Goal: Task Accomplishment & Management: Complete application form

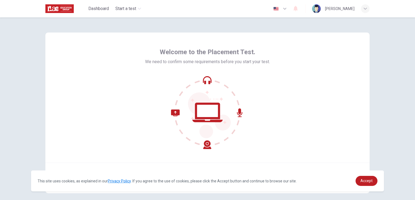
click at [371, 126] on div "Welcome to the Placement Test. We need to confirm some requirements before you …" at bounding box center [208, 112] width 342 height 191
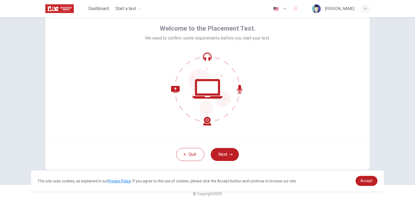
scroll to position [26, 0]
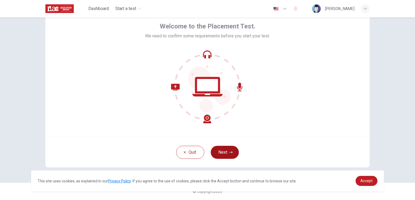
click at [219, 148] on button "Next" at bounding box center [225, 151] width 28 height 13
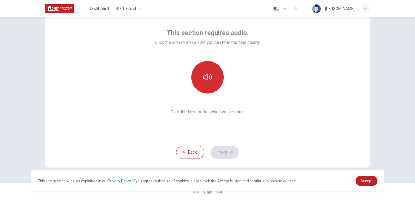
click at [212, 72] on button "button" at bounding box center [207, 77] width 32 height 32
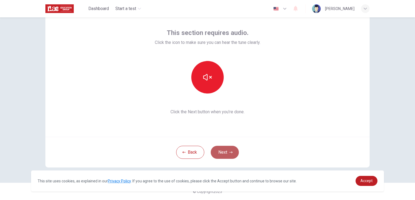
click at [231, 152] on icon "button" at bounding box center [231, 152] width 3 height 2
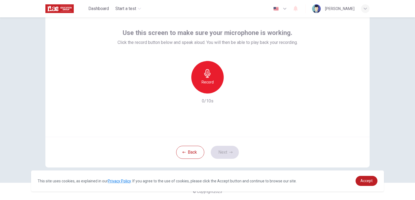
click at [209, 78] on div "Record" at bounding box center [207, 77] width 32 height 32
click at [209, 78] on div "Stop" at bounding box center [207, 77] width 32 height 32
click at [235, 90] on div "button" at bounding box center [232, 89] width 9 height 9
click at [224, 150] on button "Next" at bounding box center [225, 151] width 28 height 13
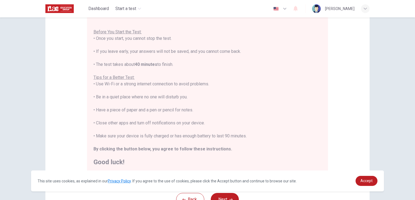
scroll to position [6, 0]
drag, startPoint x: 99, startPoint y: 78, endPoint x: 144, endPoint y: 85, distance: 45.6
click at [141, 85] on div "You are about to start a Placement Test . Before You Start the Test: • Once you…" at bounding box center [208, 89] width 228 height 149
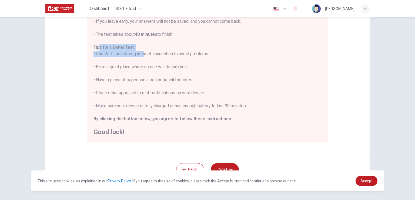
scroll to position [101, 0]
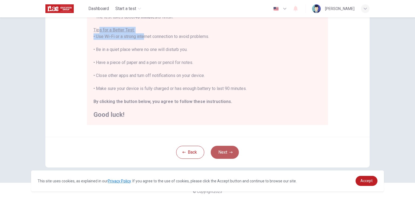
click at [230, 153] on icon "button" at bounding box center [231, 151] width 3 height 3
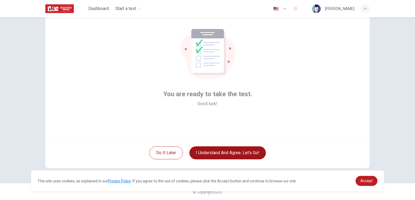
scroll to position [26, 0]
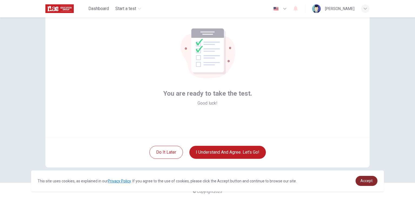
click at [370, 180] on span "Accept" at bounding box center [367, 180] width 12 height 4
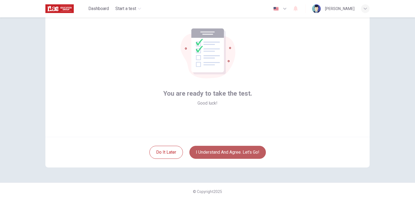
click at [236, 149] on button "I understand and agree. Let’s go!" at bounding box center [228, 151] width 77 height 13
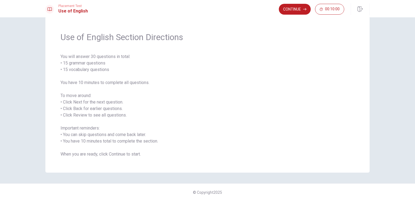
scroll to position [12, 0]
drag, startPoint x: 94, startPoint y: 79, endPoint x: 160, endPoint y: 86, distance: 66.1
click at [160, 86] on span "You will answer 30 questions in total: • 15 grammar questions • 15 vocabulary q…" at bounding box center [208, 104] width 294 height 104
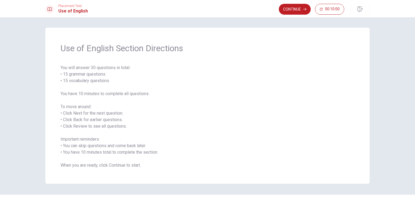
scroll to position [0, 0]
click at [293, 10] on button "Continue" at bounding box center [295, 9] width 32 height 11
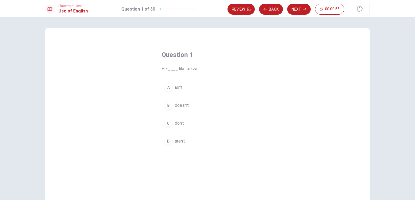
click at [171, 107] on button "B doesn’t" at bounding box center [208, 105] width 92 height 14
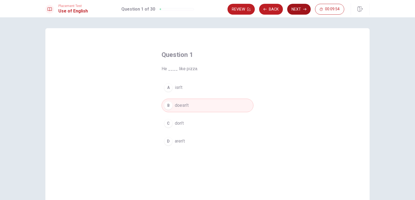
click at [296, 12] on button "Next" at bounding box center [299, 9] width 24 height 11
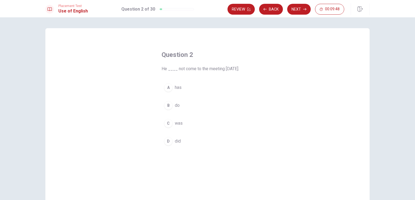
click at [169, 141] on div "D" at bounding box center [168, 141] width 9 height 9
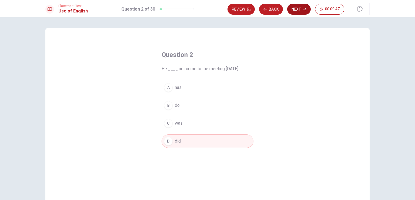
click at [296, 11] on button "Next" at bounding box center [299, 9] width 24 height 11
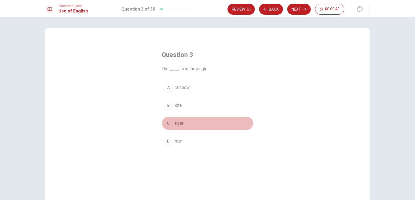
click at [175, 121] on span "tiger" at bounding box center [179, 123] width 9 height 6
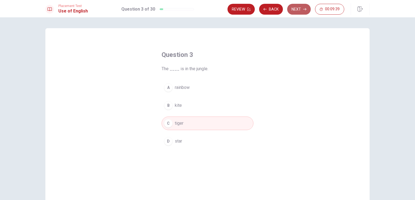
click at [298, 10] on button "Next" at bounding box center [299, 9] width 24 height 11
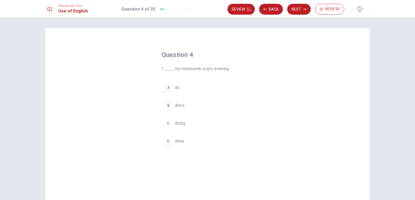
click at [169, 86] on div "A" at bounding box center [168, 87] width 9 height 9
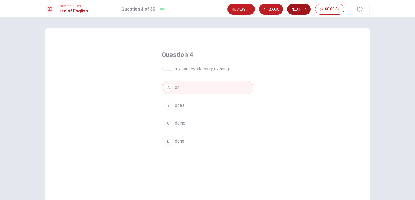
click at [299, 11] on button "Next" at bounding box center [299, 9] width 24 height 11
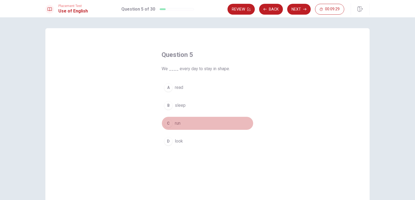
click at [177, 124] on span "run" at bounding box center [178, 123] width 6 height 6
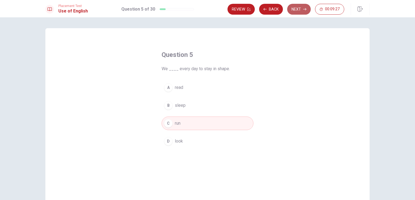
click at [302, 12] on button "Next" at bounding box center [299, 9] width 24 height 11
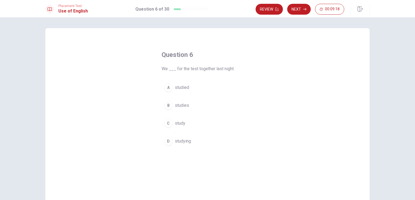
click at [183, 88] on span "studied" at bounding box center [182, 87] width 14 height 6
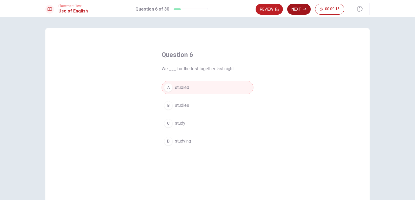
click at [302, 8] on button "Next" at bounding box center [299, 9] width 24 height 11
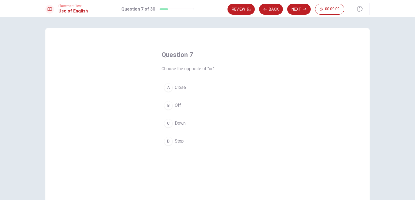
click at [168, 106] on div "B" at bounding box center [168, 105] width 9 height 9
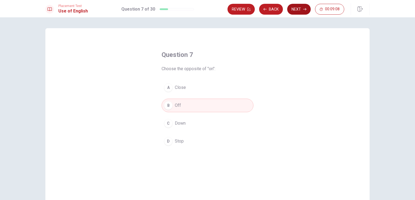
click at [298, 12] on button "Next" at bounding box center [299, 9] width 24 height 11
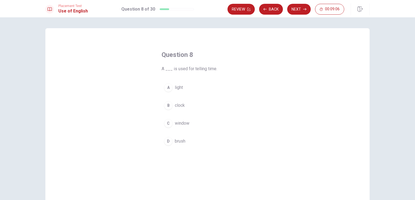
drag, startPoint x: 175, startPoint y: 70, endPoint x: 200, endPoint y: 68, distance: 25.0
click at [195, 68] on span "A ___ is used for telling time." at bounding box center [208, 68] width 92 height 6
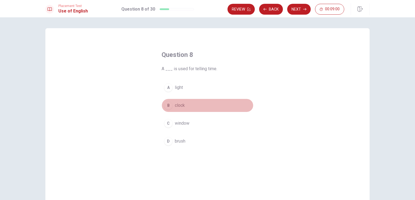
click at [169, 108] on div "B" at bounding box center [168, 105] width 9 height 9
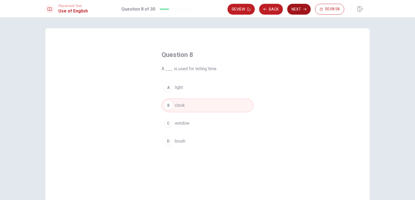
click at [293, 8] on button "Next" at bounding box center [299, 9] width 24 height 11
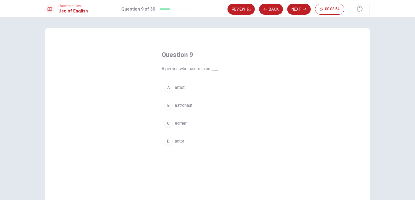
click at [178, 88] on span "artist" at bounding box center [180, 87] width 10 height 6
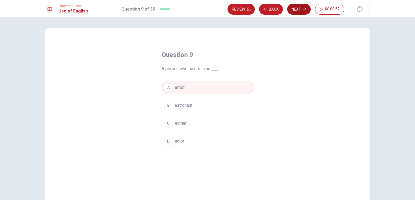
click at [297, 8] on button "Next" at bounding box center [299, 9] width 24 height 11
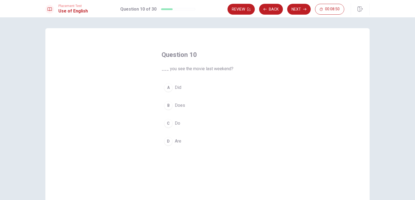
click at [182, 85] on button "A Did" at bounding box center [208, 88] width 92 height 14
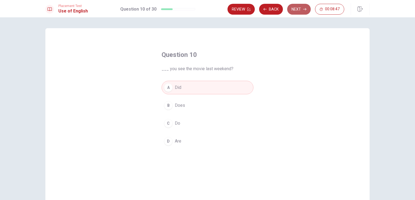
click at [299, 8] on button "Next" at bounding box center [299, 9] width 24 height 11
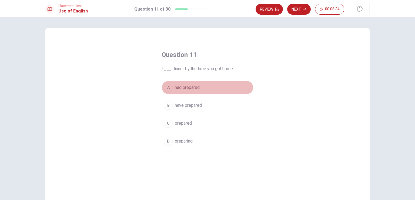
click at [180, 88] on span "had prepared" at bounding box center [187, 87] width 25 height 6
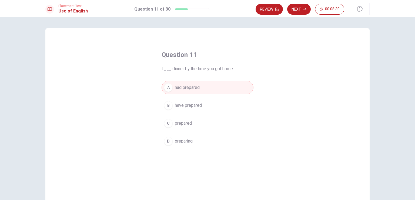
click at [200, 106] on span "have prepared" at bounding box center [188, 105] width 27 height 6
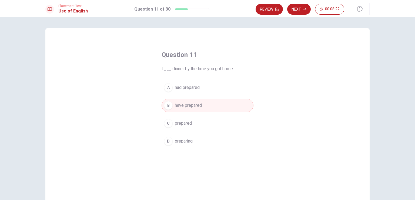
click at [219, 90] on button "A had prepared" at bounding box center [208, 88] width 92 height 14
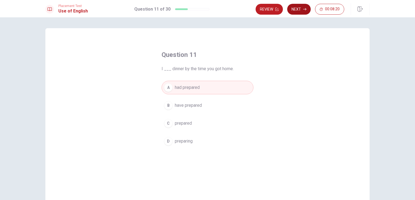
click at [302, 11] on button "Next" at bounding box center [299, 9] width 24 height 11
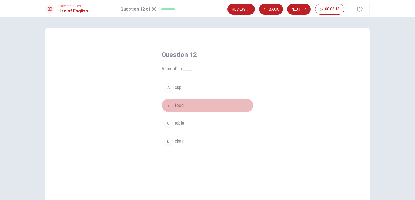
click at [168, 103] on div "B" at bounding box center [168, 105] width 9 height 9
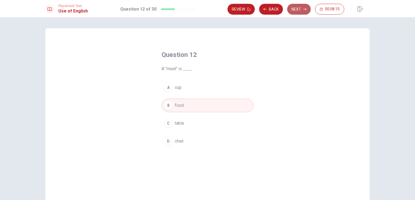
click at [293, 5] on button "Next" at bounding box center [299, 9] width 24 height 11
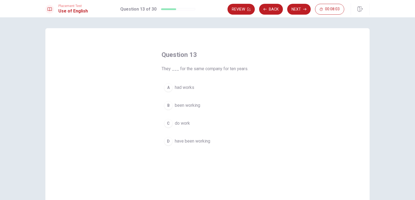
click at [178, 143] on span "have been working" at bounding box center [192, 141] width 35 height 6
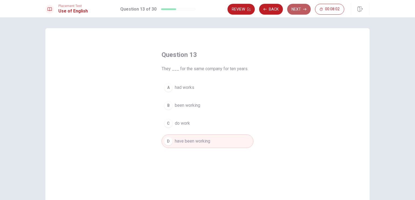
click at [293, 11] on button "Next" at bounding box center [299, 9] width 24 height 11
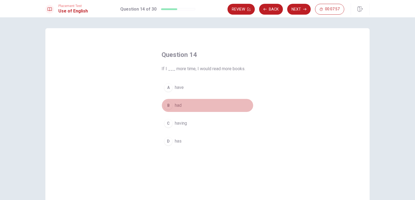
click at [170, 108] on div "B" at bounding box center [168, 105] width 9 height 9
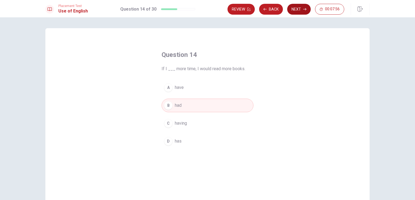
click at [296, 9] on button "Next" at bounding box center [299, 9] width 24 height 11
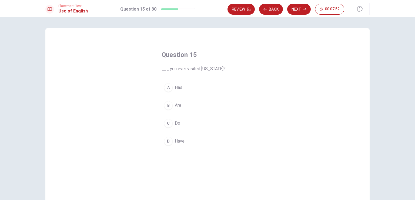
click at [176, 141] on span "Have" at bounding box center [180, 141] width 10 height 6
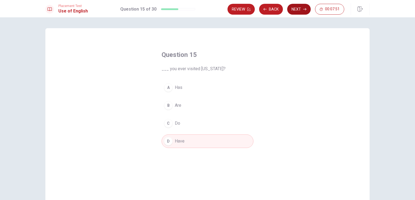
click at [299, 9] on button "Next" at bounding box center [299, 9] width 24 height 11
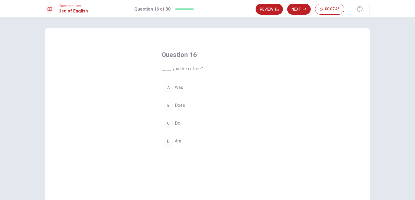
click at [179, 126] on button "C Do" at bounding box center [208, 123] width 92 height 14
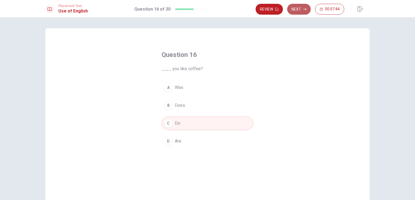
click at [297, 8] on button "Next" at bounding box center [299, 9] width 24 height 11
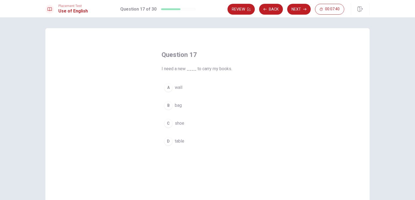
click at [175, 107] on span "bag" at bounding box center [178, 105] width 7 height 6
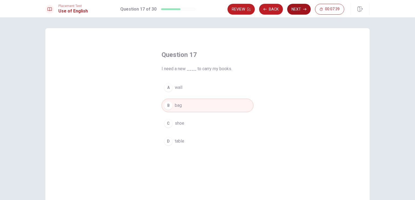
click at [295, 8] on button "Next" at bounding box center [299, 9] width 24 height 11
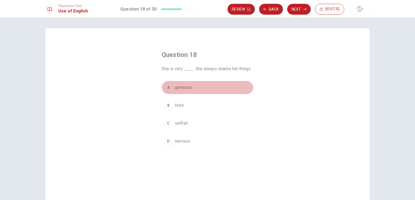
click at [181, 87] on span "generous" at bounding box center [184, 87] width 18 height 6
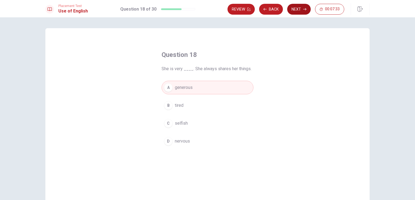
click at [296, 9] on button "Next" at bounding box center [299, 9] width 24 height 11
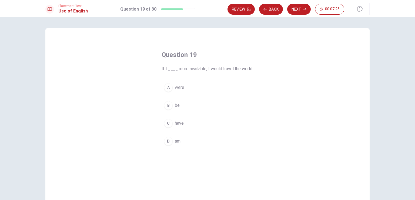
click at [181, 89] on span "were" at bounding box center [179, 87] width 9 height 6
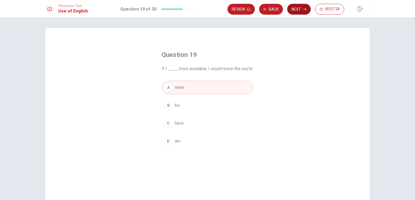
click at [293, 8] on button "Next" at bounding box center [299, 9] width 24 height 11
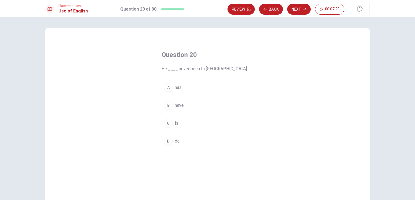
click at [191, 108] on button "B have" at bounding box center [208, 105] width 92 height 14
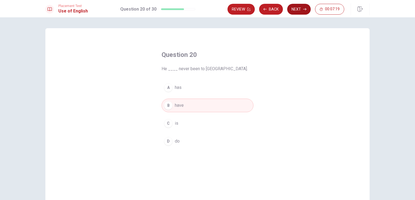
click at [295, 11] on button "Next" at bounding box center [299, 9] width 24 height 11
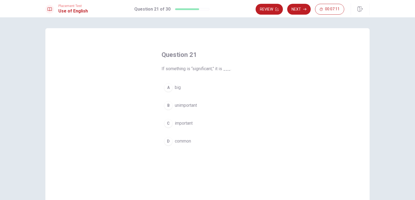
click at [183, 124] on span "important" at bounding box center [184, 123] width 18 height 6
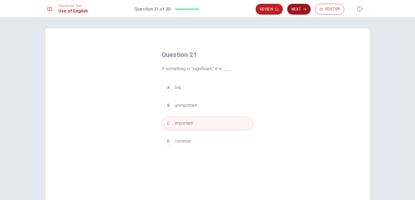
click at [299, 9] on button "Next" at bounding box center [299, 9] width 24 height 11
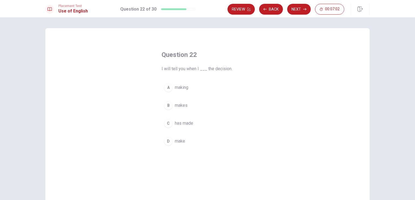
click at [180, 141] on span "make" at bounding box center [180, 141] width 10 height 6
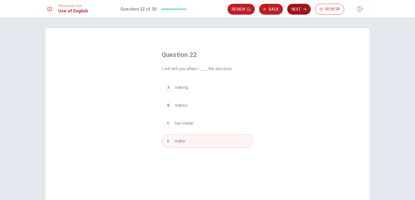
click at [303, 8] on button "Next" at bounding box center [299, 9] width 24 height 11
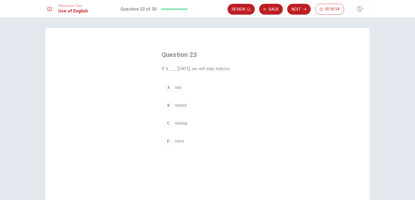
click at [179, 138] on span "rains" at bounding box center [179, 141] width 9 height 6
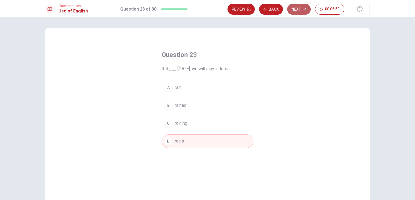
click at [299, 9] on button "Next" at bounding box center [299, 9] width 24 height 11
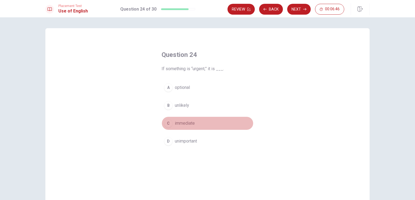
click at [192, 122] on span "immediate" at bounding box center [185, 123] width 20 height 6
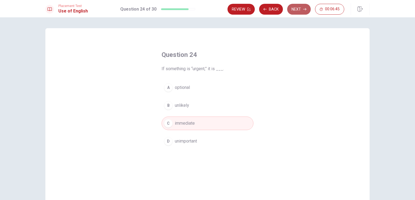
click at [302, 5] on button "Next" at bounding box center [299, 9] width 24 height 11
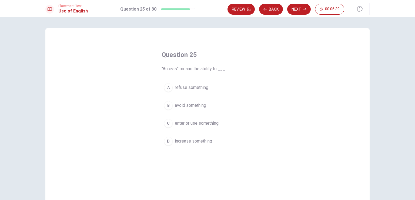
click at [180, 121] on span "enter or use something" at bounding box center [197, 123] width 44 height 6
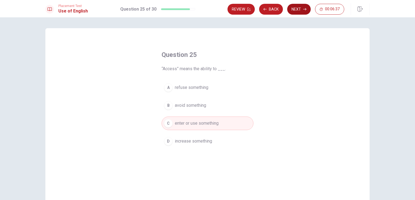
click at [302, 8] on button "Next" at bounding box center [299, 9] width 24 height 11
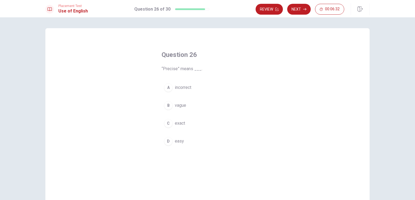
click at [173, 128] on button "C exact" at bounding box center [208, 123] width 92 height 14
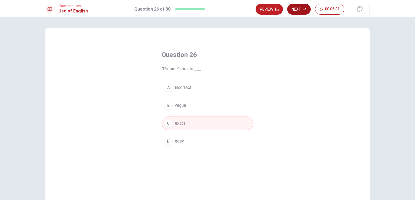
click at [301, 11] on button "Next" at bounding box center [299, 9] width 24 height 11
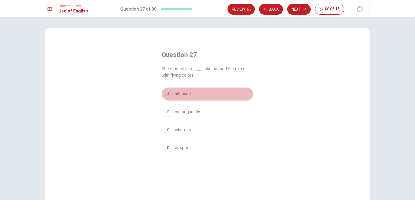
click at [184, 95] on span "although" at bounding box center [183, 94] width 16 height 6
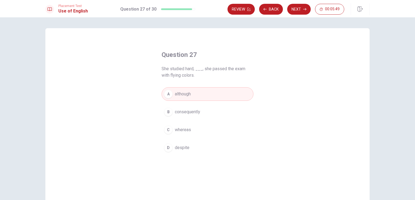
click at [191, 107] on button "B consequently" at bounding box center [208, 112] width 92 height 14
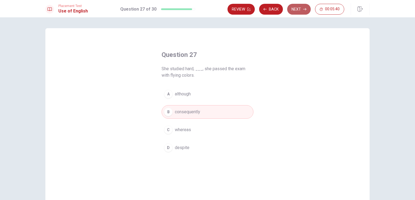
click at [296, 7] on button "Next" at bounding box center [299, 9] width 24 height 11
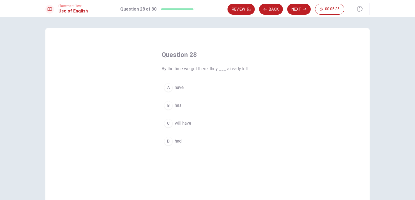
click at [178, 87] on span "have" at bounding box center [179, 87] width 9 height 6
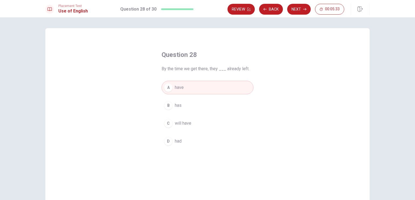
click at [184, 140] on button "D had" at bounding box center [208, 141] width 92 height 14
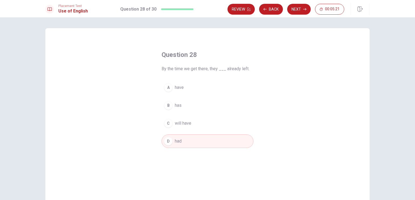
click at [204, 88] on button "A have" at bounding box center [208, 88] width 92 height 14
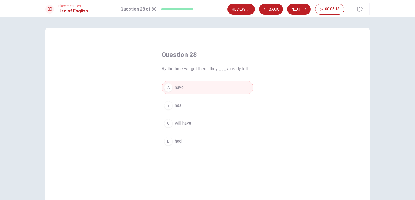
click at [208, 117] on button "C will have" at bounding box center [208, 123] width 92 height 14
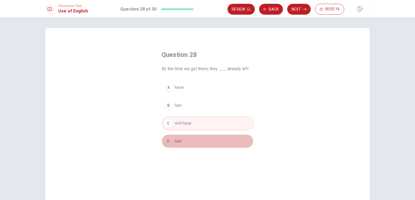
click at [195, 137] on button "D had" at bounding box center [208, 141] width 92 height 14
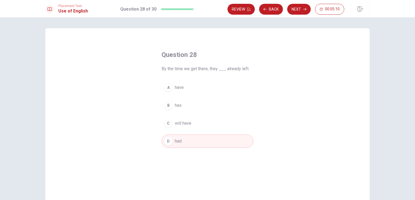
click at [198, 123] on button "C will have" at bounding box center [208, 123] width 92 height 14
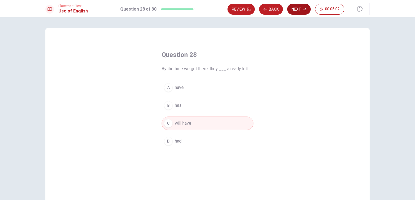
click at [297, 7] on button "Next" at bounding box center [299, 9] width 24 height 11
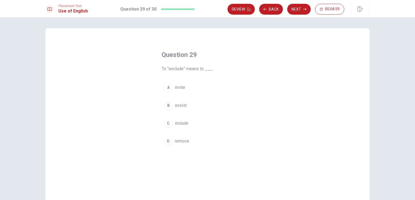
click at [178, 139] on span "remove" at bounding box center [182, 141] width 14 height 6
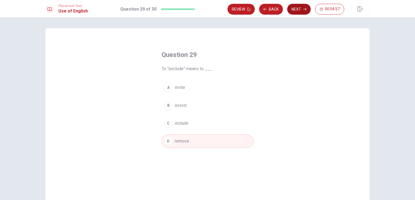
click at [296, 10] on button "Next" at bounding box center [299, 9] width 24 height 11
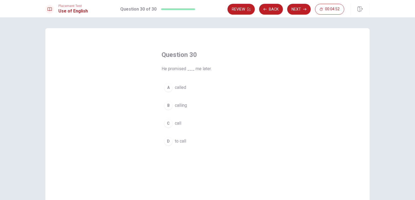
click at [176, 143] on span "to call" at bounding box center [180, 141] width 11 height 6
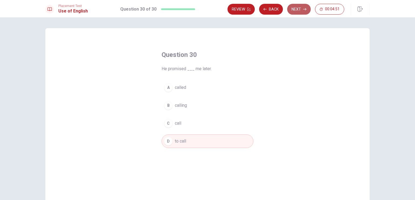
click at [294, 10] on button "Next" at bounding box center [299, 9] width 24 height 11
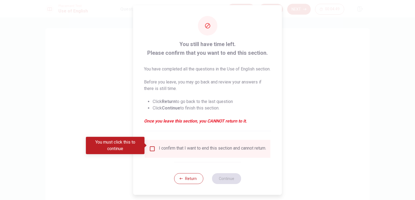
scroll to position [9, 0]
click at [152, 146] on input "You must click this to continue" at bounding box center [152, 148] width 6 height 6
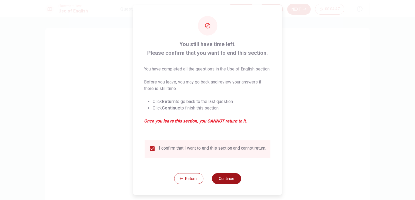
click at [237, 179] on button "Continue" at bounding box center [226, 178] width 29 height 11
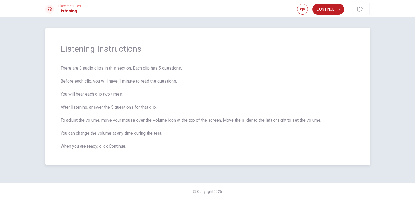
drag, startPoint x: 104, startPoint y: 105, endPoint x: 89, endPoint y: 116, distance: 18.8
click at [134, 108] on span "There are 3 audio clips in this section. Each clip has 5 questions. Before each…" at bounding box center [208, 107] width 294 height 84
drag, startPoint x: 82, startPoint y: 110, endPoint x: 116, endPoint y: 110, distance: 33.5
click at [112, 111] on span "There are 3 audio clips in this section. Each clip has 5 questions. Before each…" at bounding box center [208, 107] width 294 height 84
drag, startPoint x: 135, startPoint y: 106, endPoint x: 140, endPoint y: 107, distance: 5.3
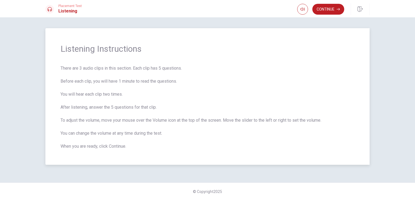
click at [140, 107] on span "There are 3 audio clips in this section. Each clip has 5 questions. Before each…" at bounding box center [208, 107] width 294 height 84
drag, startPoint x: 76, startPoint y: 121, endPoint x: 209, endPoint y: 125, distance: 133.4
click at [168, 124] on span "There are 3 audio clips in this section. Each clip has 5 questions. Before each…" at bounding box center [208, 107] width 294 height 84
click at [327, 7] on button "Continue" at bounding box center [329, 9] width 32 height 11
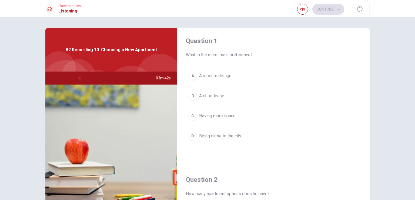
scroll to position [0, 0]
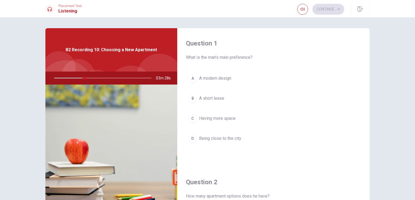
click at [222, 116] on span "Having more space" at bounding box center [217, 118] width 37 height 6
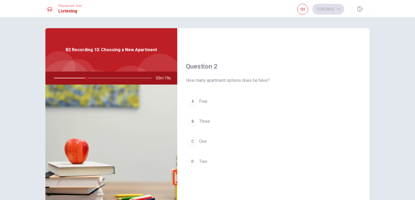
scroll to position [108, 0]
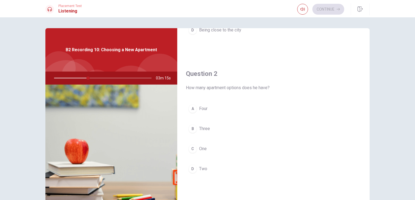
click at [201, 170] on span "Two" at bounding box center [203, 168] width 8 height 6
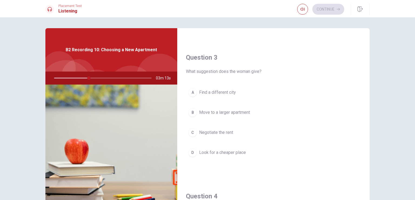
scroll to position [270, 0]
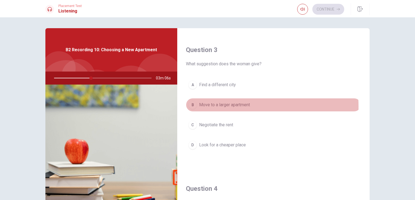
click at [221, 105] on span "Move to a larger apartment" at bounding box center [224, 104] width 51 height 6
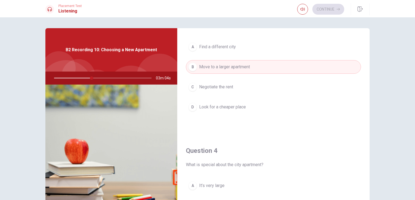
scroll to position [297, 0]
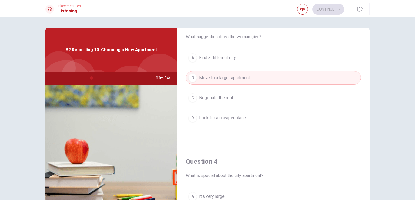
click at [216, 100] on button "C Negotiate the rent" at bounding box center [273, 98] width 175 height 14
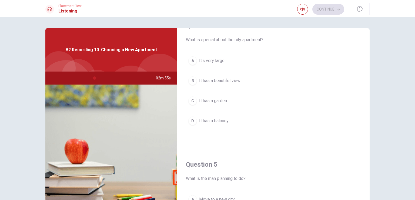
scroll to position [394, 0]
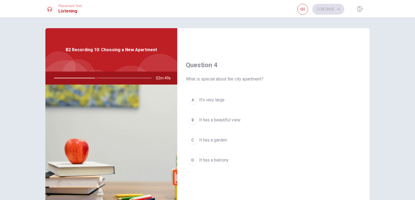
click at [220, 97] on span "It’s very large" at bounding box center [211, 100] width 25 height 6
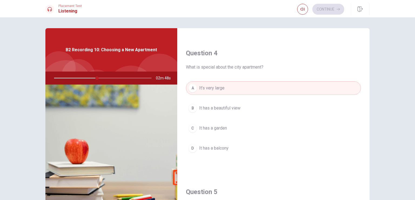
scroll to position [502, 0]
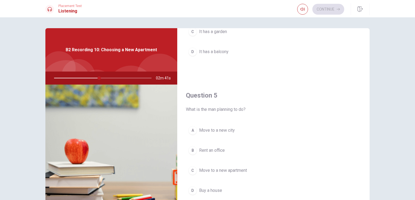
click at [226, 167] on span "Move to a new apartment" at bounding box center [223, 170] width 48 height 6
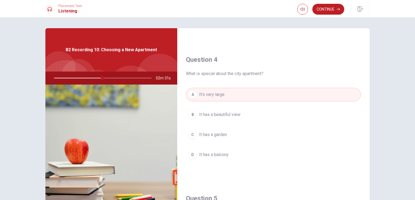
scroll to position [406, 0]
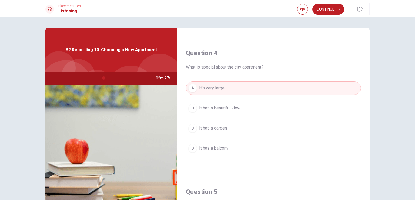
click at [244, 106] on button "B It has a beautiful view" at bounding box center [273, 108] width 175 height 14
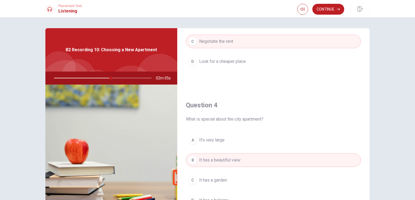
scroll to position [394, 0]
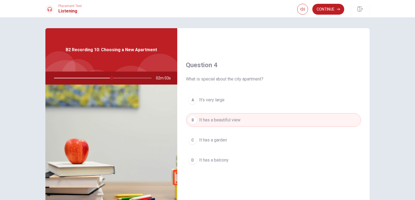
drag, startPoint x: 213, startPoint y: 77, endPoint x: 251, endPoint y: 70, distance: 39.0
click at [251, 70] on div "Question 4 What is special about the city apartment?" at bounding box center [273, 72] width 175 height 22
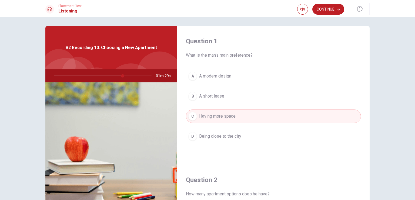
scroll to position [0, 0]
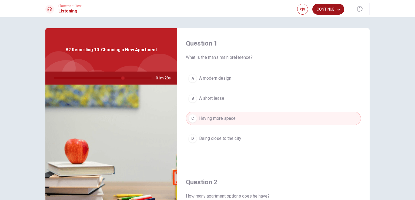
click at [328, 10] on button "Continue" at bounding box center [329, 9] width 32 height 11
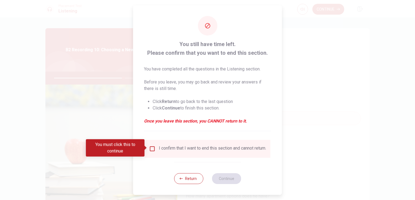
click at [152, 147] on input "You must click this to continue" at bounding box center [152, 148] width 6 height 6
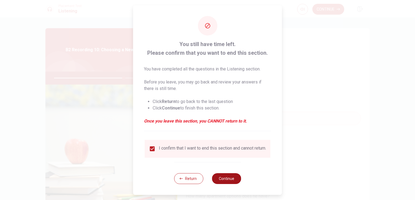
click at [221, 182] on button "Continue" at bounding box center [226, 178] width 29 height 11
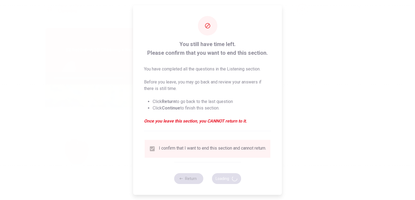
type input "72"
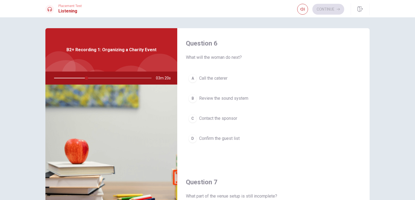
click at [207, 81] on button "A Call the caterer" at bounding box center [273, 78] width 175 height 14
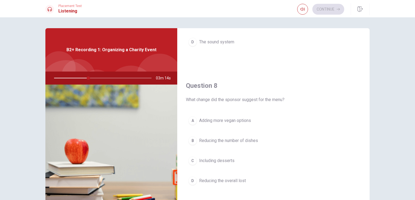
scroll to position [243, 0]
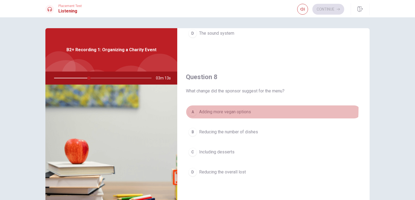
click at [234, 108] on span "Adding more vegan options" at bounding box center [225, 111] width 52 height 6
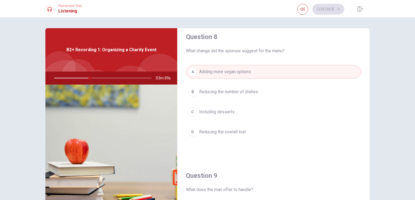
scroll to position [297, 0]
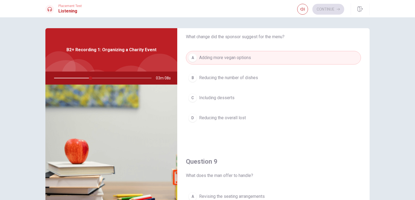
click at [228, 121] on button "D Reducing the overall lost" at bounding box center [273, 118] width 175 height 14
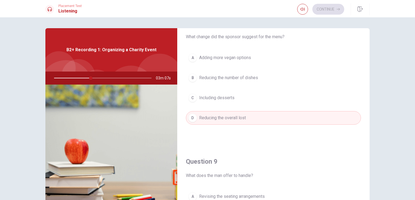
click at [215, 58] on span "Adding more vegan options" at bounding box center [225, 57] width 52 height 6
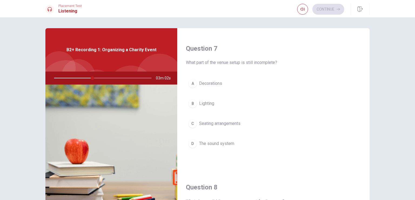
scroll to position [150, 0]
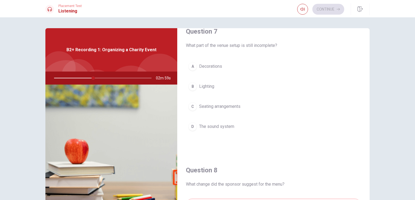
click at [218, 126] on span "The sound system" at bounding box center [216, 126] width 35 height 6
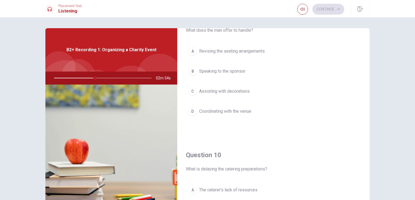
scroll to position [421, 0]
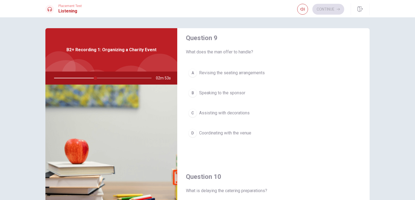
click at [240, 133] on span "Coordinating with the venue" at bounding box center [225, 133] width 52 height 6
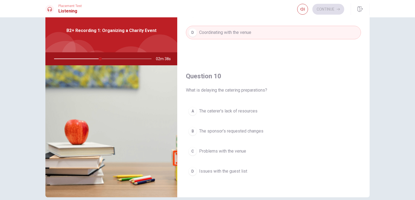
scroll to position [18, 0]
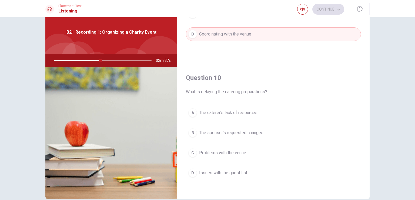
click at [236, 129] on span "The sponsor’s requested changes" at bounding box center [231, 132] width 64 height 6
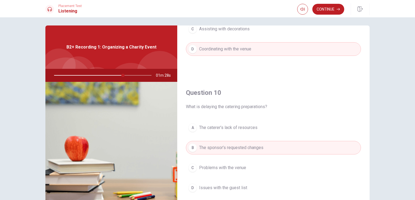
scroll to position [0, 0]
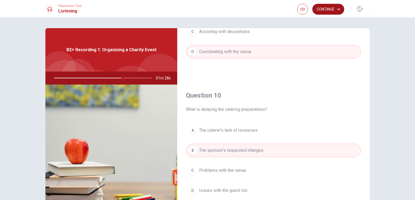
click at [335, 10] on button "Continue" at bounding box center [329, 9] width 32 height 11
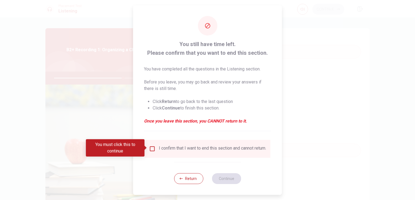
click at [152, 145] on input "You must click this to continue" at bounding box center [152, 148] width 6 height 6
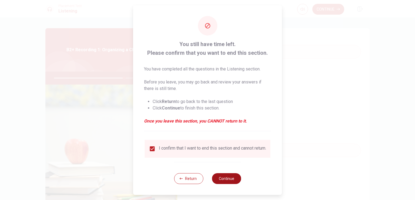
click at [222, 176] on button "Continue" at bounding box center [226, 178] width 29 height 11
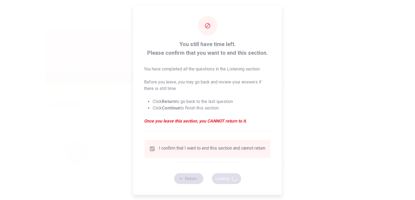
type input "72"
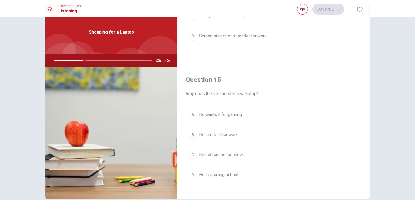
scroll to position [502, 0]
click at [221, 130] on span "He needs it for work" at bounding box center [218, 132] width 39 height 6
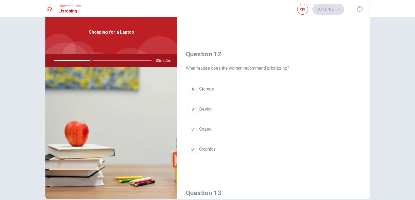
scroll to position [107, 0]
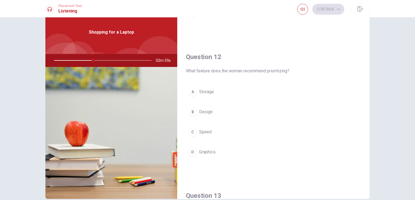
click at [204, 132] on span "Speed" at bounding box center [205, 131] width 12 height 6
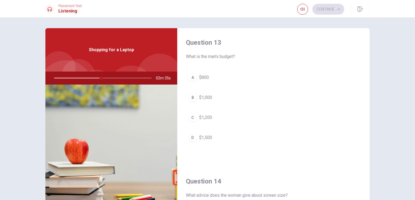
scroll to position [269, 0]
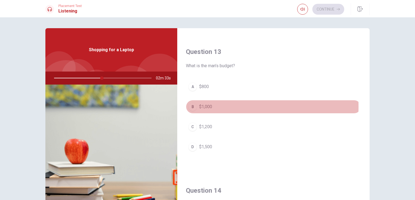
click at [206, 105] on span "$1,000" at bounding box center [205, 106] width 13 height 6
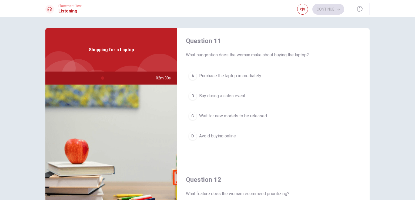
scroll to position [0, 0]
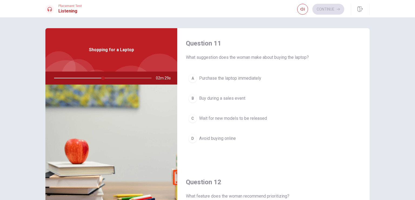
click at [245, 98] on button "B Buy during a sales event" at bounding box center [273, 98] width 175 height 14
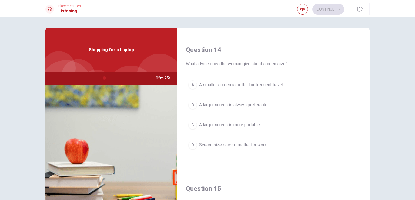
scroll to position [414, 0]
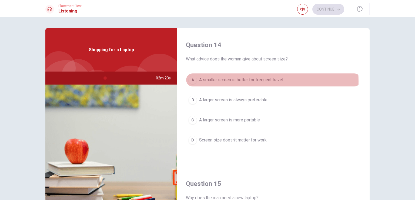
click at [220, 80] on span "A smaller screen is better for frequent travel" at bounding box center [241, 80] width 84 height 6
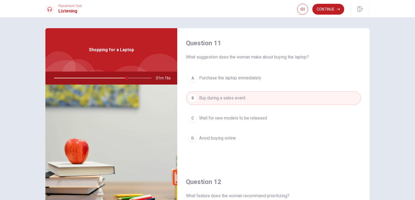
scroll to position [0, 0]
click at [320, 12] on button "Continue" at bounding box center [329, 9] width 32 height 11
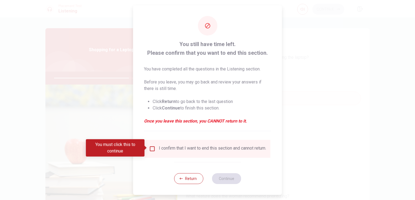
click at [152, 145] on input "You must click this to continue" at bounding box center [152, 148] width 6 height 6
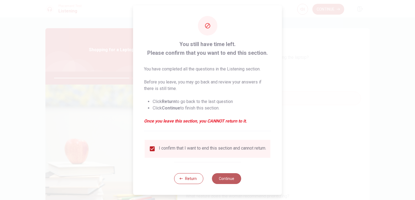
click at [219, 180] on button "Continue" at bounding box center [226, 178] width 29 height 11
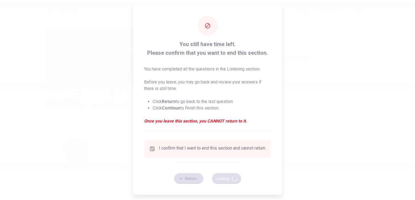
type input "79"
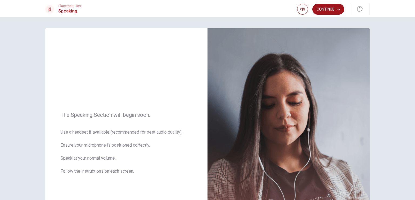
click at [336, 12] on button "Continue" at bounding box center [329, 9] width 32 height 11
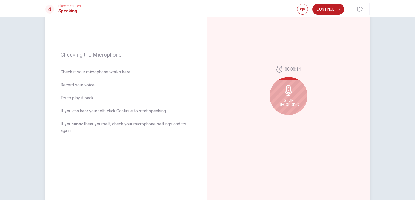
scroll to position [54, 0]
click at [283, 88] on icon at bounding box center [288, 89] width 11 height 11
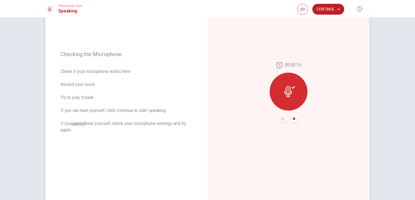
click at [293, 117] on icon "Play Audio" at bounding box center [294, 118] width 3 height 3
click at [287, 87] on icon at bounding box center [290, 91] width 11 height 11
drag, startPoint x: 72, startPoint y: 99, endPoint x: 158, endPoint y: 97, distance: 86.3
click at [124, 100] on span "Check if your microphone works here. Record your voice. Try to play it back. If…" at bounding box center [127, 100] width 132 height 65
click at [292, 85] on div at bounding box center [289, 91] width 38 height 38
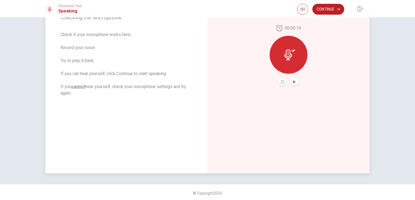
scroll to position [92, 0]
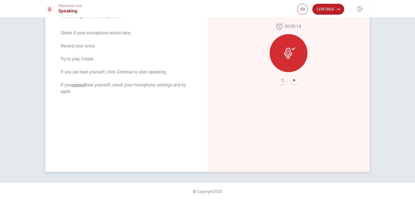
drag, startPoint x: 88, startPoint y: 87, endPoint x: 153, endPoint y: 86, distance: 65.2
click at [153, 86] on span "Check if your microphone works here. Record your voice. Try to play it back. If…" at bounding box center [127, 62] width 132 height 65
drag, startPoint x: 158, startPoint y: 86, endPoint x: 189, endPoint y: 85, distance: 30.3
click at [188, 85] on span "Check if your microphone works here. Record your voice. Try to play it back. If…" at bounding box center [127, 62] width 132 height 65
click at [279, 80] on button "Record Again" at bounding box center [283, 80] width 8 height 8
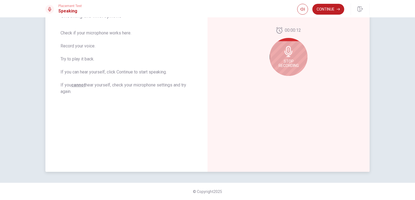
click at [283, 48] on icon at bounding box center [288, 51] width 11 height 11
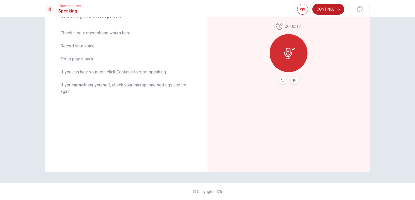
click at [291, 79] on button "Play Audio" at bounding box center [295, 80] width 8 height 8
click at [317, 7] on button "Continue" at bounding box center [329, 9] width 32 height 11
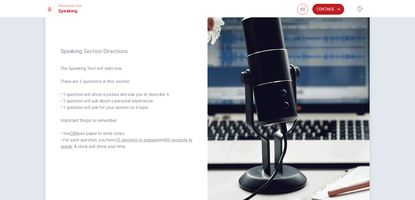
scroll to position [54, 0]
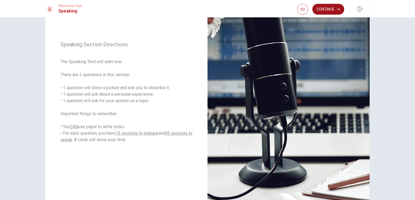
click at [321, 11] on button "Continue" at bounding box center [329, 9] width 32 height 11
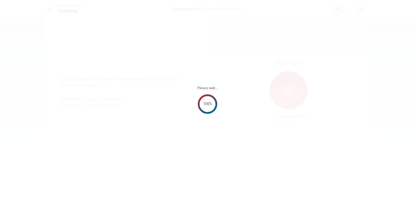
scroll to position [0, 0]
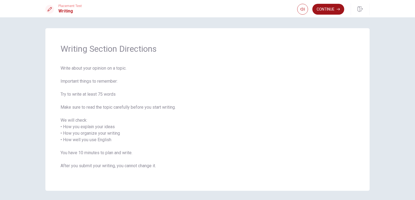
click at [333, 10] on button "Continue" at bounding box center [329, 9] width 32 height 11
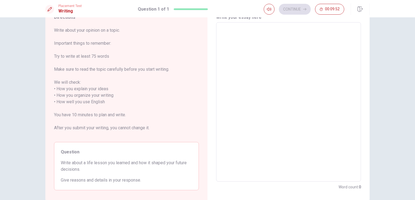
scroll to position [27, 0]
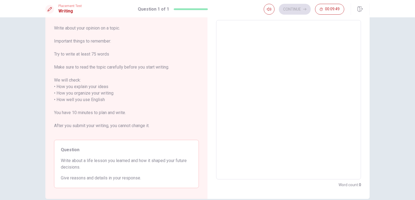
drag, startPoint x: 66, startPoint y: 87, endPoint x: 95, endPoint y: 87, distance: 28.9
click at [95, 87] on span "Write about your opinion on a topic. Important things to remember: Try to write…" at bounding box center [126, 80] width 145 height 110
drag, startPoint x: 88, startPoint y: 161, endPoint x: 117, endPoint y: 160, distance: 28.4
click at [112, 160] on span "Write about a life lesson you learned and how it shaped your future decisions." at bounding box center [126, 163] width 131 height 13
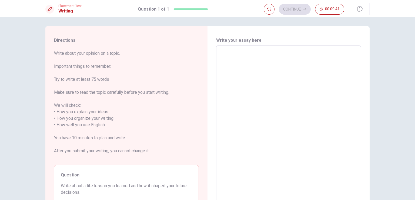
scroll to position [0, 0]
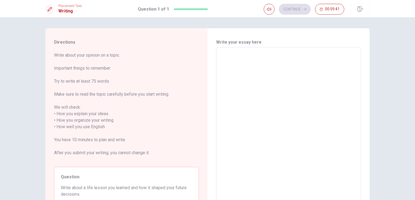
click at [237, 92] on textarea at bounding box center [288, 127] width 137 height 150
type textarea "W"
type textarea "x"
type textarea "We"
type textarea "x"
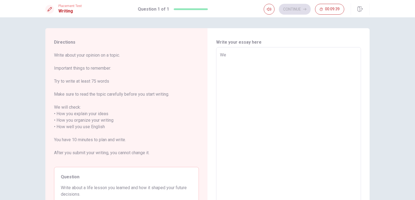
type textarea "We"
type textarea "x"
type textarea "We a"
type textarea "x"
type textarea "We al"
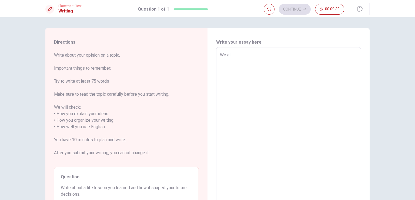
type textarea "x"
type textarea "We all"
type textarea "x"
type textarea "We all"
type textarea "x"
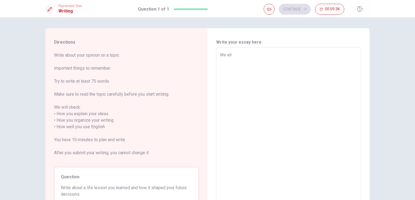
type textarea "We all m"
type textarea "x"
type textarea "We all ma"
type textarea "x"
type textarea "We all mak"
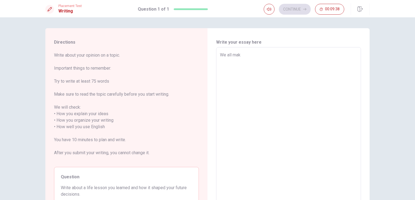
type textarea "x"
type textarea "We all make"
type textarea "x"
type textarea "We all make"
type textarea "x"
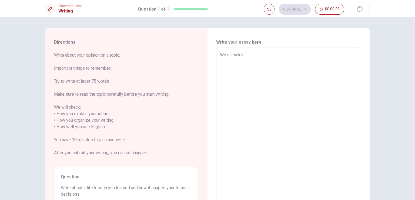
type textarea "We all make m"
type textarea "x"
type textarea "We all make mi"
type textarea "x"
type textarea "We all make mis"
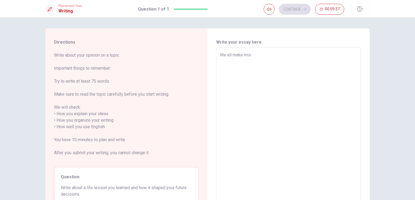
type textarea "x"
type textarea "We all make mist"
type textarea "x"
type textarea "We all make mista"
type textarea "x"
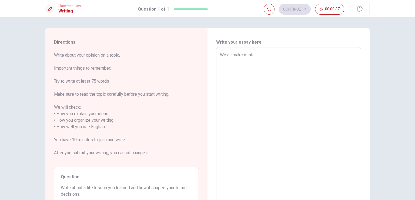
type textarea "We all make [PERSON_NAME]"
type textarea "x"
type textarea "We all make mistake"
type textarea "x"
type textarea "We all make mistakes"
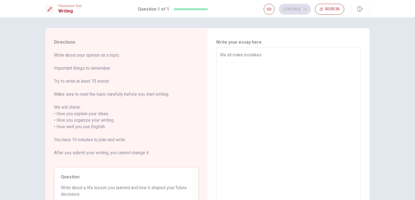
type textarea "x"
type textarea "We all make mistakes,"
type textarea "x"
type textarea "We all make mistakes,"
type textarea "x"
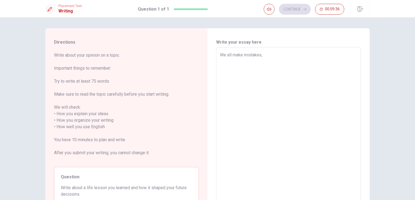
type textarea "We all make mistakes, i"
type textarea "x"
type textarea "We all make mistakes, it"
type textarea "x"
type textarea "We all make mistakes, it"
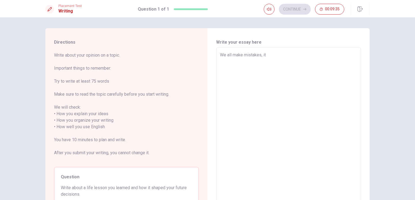
type textarea "x"
type textarea "We all make mistakes, it m"
type textarea "x"
type textarea "We all make mistakes, it ma"
type textarea "x"
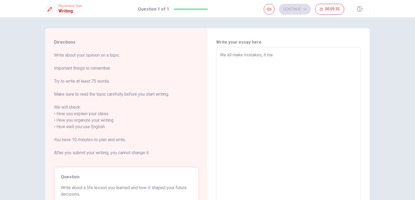
type textarea "We all make mistakes, it mak"
type textarea "x"
type textarea "We all make mistakes, it make"
type textarea "x"
type textarea "We all make mistakes, it makes"
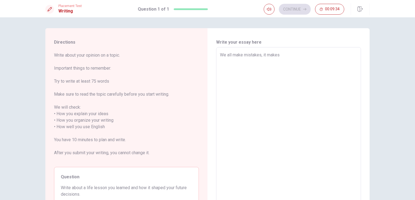
type textarea "x"
type textarea "We all make mistakes, it makes"
type textarea "x"
type textarea "We all make mistakes, it makes u"
type textarea "x"
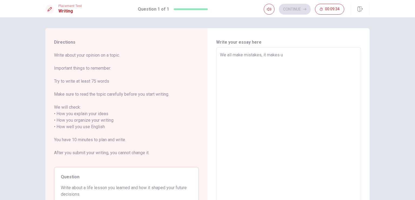
type textarea "We all make mistakes, it makes us"
type textarea "x"
type textarea "We all make mistakes, it makes us"
type textarea "x"
type textarea "We all make mistakes, it makes us h"
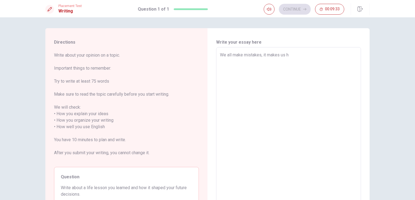
type textarea "x"
type textarea "We all make mistakes, it makes us hyu"
type textarea "x"
type textarea "We all make mistakes, it makes us hyum"
type textarea "x"
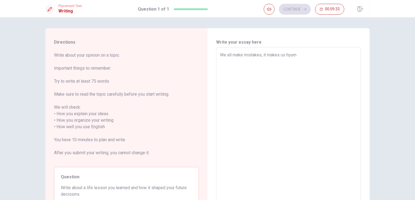
type textarea "We all make mistakes, it makes us hyuma"
type textarea "x"
type textarea "We all make mistakes, it makes us [PERSON_NAME]"
type textarea "x"
type textarea "We all make mistakes, it makes us hyuma"
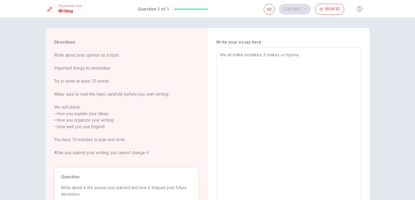
type textarea "x"
type textarea "We all make mistakes, it makes us hyum"
type textarea "x"
type textarea "We all make mistakes, it makes us hyu"
type textarea "x"
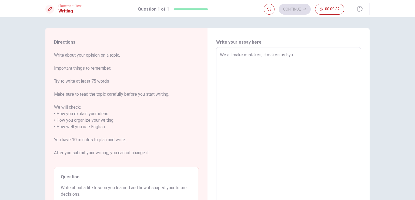
type textarea "We all make mistakes, it makes us hy"
type textarea "x"
type textarea "We all make mistakes, it makes us h"
type textarea "x"
type textarea "We all make mistakes, it makes us hu"
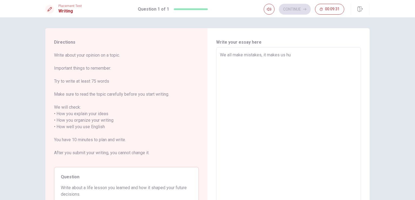
type textarea "x"
type textarea "We all make mistakes, it makes us hum"
type textarea "x"
type textarea "We all make mistakes, it makes us humn"
type textarea "x"
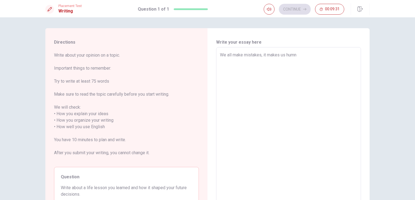
type textarea "We all make mistakes, it makes us hum"
type textarea "x"
type textarea "We all make mistakes, it makes us huma"
type textarea "x"
type textarea "We all make mistakes, it makes us human"
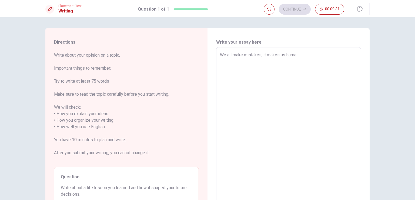
type textarea "x"
type textarea "We all make mistakes, it makes us humans"
type textarea "x"
type textarea "We all make mistakes, it makes us humans,"
type textarea "x"
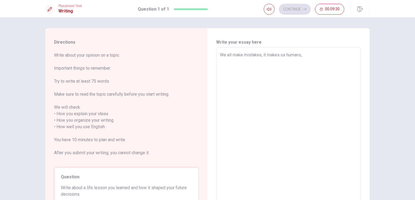
type textarea "We all make mistakes, it makes us humans,"
type textarea "x"
type textarea "We all make mistakes, it makes us humans, b"
type textarea "x"
type textarea "We all make mistakes, it makes us humans,"
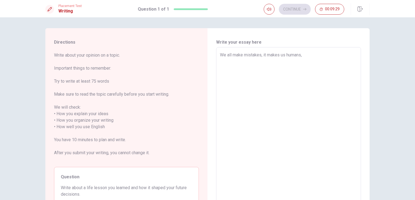
type textarea "x"
type textarea "We all make mistakes, it makes us humans, a"
type textarea "x"
type textarea "We all make mistakes, it makes us humans, an"
type textarea "x"
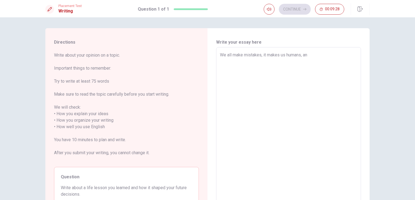
type textarea "We all make mistakes, it makes us humans, and"
type textarea "x"
type textarea "We all make mistakes, it makes us humans, and"
type textarea "x"
type textarea "We all make mistakes, it makes us humans, and o"
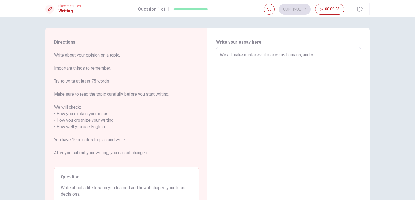
type textarea "x"
type textarea "We all make mistakes, it makes us humans, and on"
type textarea "x"
type textarea "We all make mistakes, it makes us humans, and one"
type textarea "x"
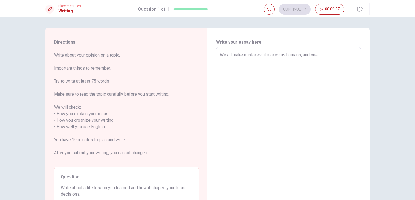
type textarea "We all make mistakes, it makes us humans, and one"
type textarea "x"
type textarea "We all make mistakes, it makes us humans, and one o"
type textarea "x"
type textarea "We all make mistakes, it makes us humans, and one of"
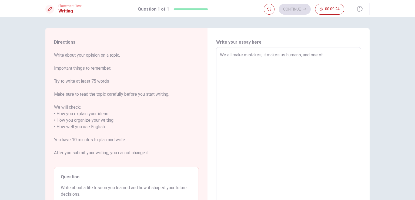
type textarea "x"
type textarea "We all make mistakes, it makes us humans, and one of"
type textarea "x"
type textarea "We all make mistakes, it makes us humans, and one of t"
type textarea "x"
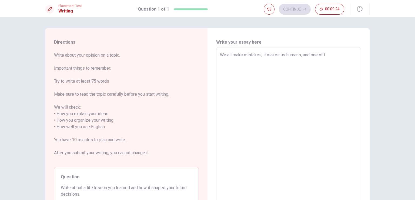
type textarea "We all make mistakes, it makes us humans, and one of th"
type textarea "x"
type textarea "We all make mistakes, it makes us humans, and one of the"
type textarea "x"
type textarea "We all make mistakes, it makes us humans, and one of the"
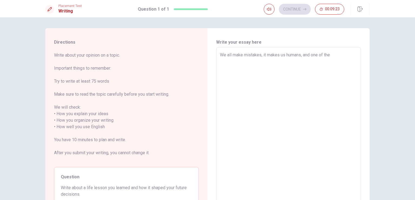
type textarea "x"
type textarea "We all make mistakes, it makes us humans, and one of the l"
type textarea "x"
type textarea "We all make mistakes, it makes us humans, and one of the"
type textarea "x"
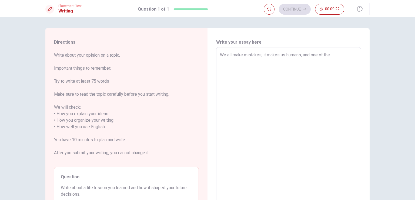
type textarea "We all make mistakes, it makes us humans, and one of the"
type textarea "x"
type textarea "We all make mistakes, it makes us humans, and one of th"
type textarea "x"
type textarea "We all make mistakes, it makes us humans, and one of t"
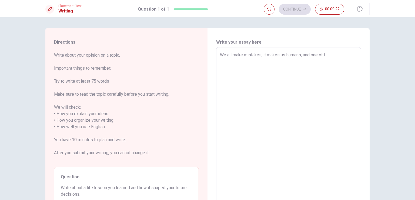
type textarea "x"
type textarea "We all make mistakes, it makes us humans, and one of"
type textarea "x"
type textarea "We all make mistakes, it makes us humans, and one of"
type textarea "x"
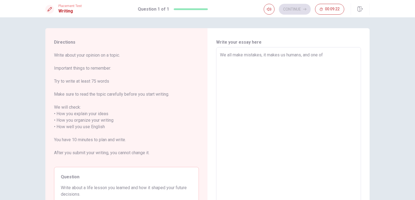
type textarea "We all make mistakes, it makes us humans, and one o"
type textarea "x"
type textarea "We all make mistakes, it makes us humans, and one"
type textarea "x"
type textarea "We all make mistakes, it makes us humans, and one"
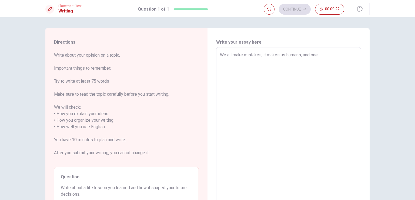
type textarea "x"
type textarea "We all make mistakes, it makes us humans, and on"
type textarea "x"
type textarea "We all make mistakes, it makes us humans, and o"
type textarea "x"
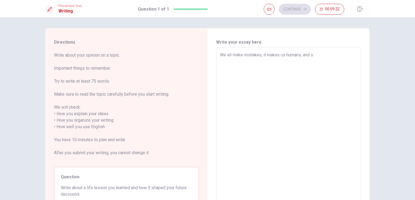
type textarea "We all make mistakes, it makes us humans, and"
type textarea "x"
type textarea "We all make mistakes, it makes us humans, and"
type textarea "x"
type textarea "We all make mistakes, it makes us humans, an"
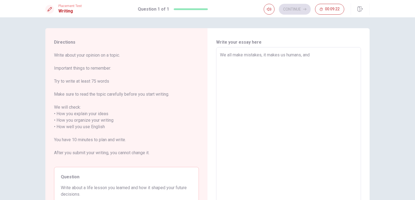
type textarea "x"
type textarea "We all make mistakes, it makes us humans, a"
type textarea "x"
type textarea "We all make mistakes, it makes us humans,"
type textarea "x"
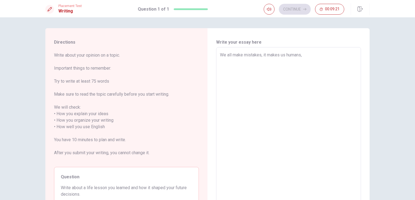
type textarea "We all make mistakes, it makes us humans, b"
type textarea "x"
type textarea "We all make mistakes, it makes us humans, bu"
type textarea "x"
type textarea "We all make mistakes, it makes us humans, but"
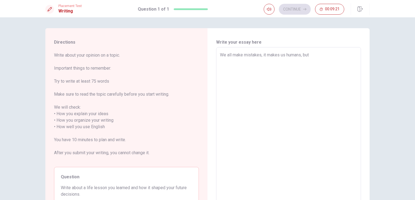
type textarea "x"
type textarea "We all make mistakes, it makes us humans, but"
type textarea "x"
type textarea "We all make mistakes, it makes us humans, but t"
type textarea "x"
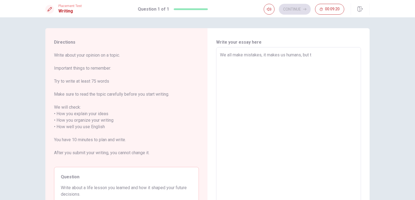
type textarea "We all make mistakes, it makes us humans, but th"
type textarea "x"
type textarea "We all make mistakes, it makes us humans, but the"
type textarea "x"
type textarea "We all make mistakes, it makes us humans, but the"
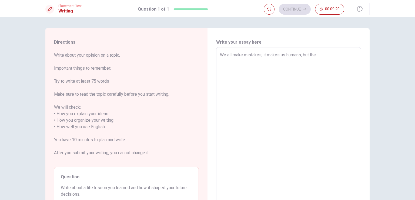
type textarea "x"
type textarea "We all make mistakes, it makes us humans, but the i"
type textarea "x"
type textarea "We all make mistakes, it makes us humans, but the im"
type textarea "x"
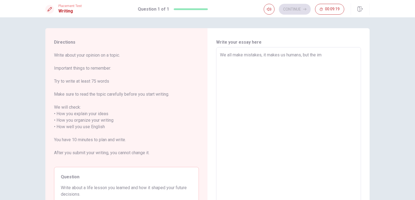
type textarea "We all make mistakes, it makes us humans, but the imp"
type textarea "x"
type textarea "We all make mistakes, it makes us humans, but the impo"
click at [302, 55] on textarea "We all make mistakes, it makes us humans, but the important thing about it, i" at bounding box center [288, 127] width 137 height 150
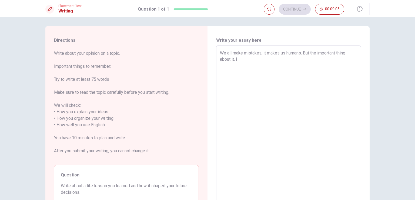
click at [262, 64] on textarea "We all make mistakes, it makes us humans. But the important thing about it, i" at bounding box center [288, 125] width 137 height 150
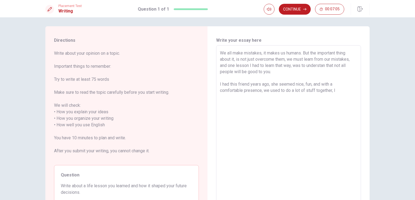
click at [263, 89] on textarea "We all make mistakes, it makes us humans. But the important thing about it, is …" at bounding box center [288, 125] width 137 height 150
click at [337, 92] on textarea "We all make mistakes, it makes us humans. But the important thing about it, is …" at bounding box center [288, 125] width 137 height 150
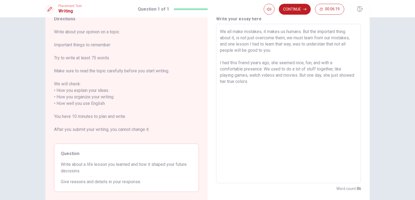
scroll to position [0, 0]
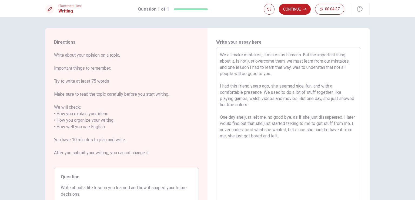
click at [220, 116] on textarea "We all make mistakes, it makes us humans. But the important thing about it, is …" at bounding box center [288, 127] width 137 height 150
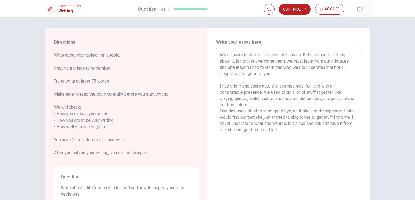
click at [220, 87] on textarea "We all make mistakes, it makes us humans. But the important thing about it, is …" at bounding box center [288, 127] width 137 height 150
click at [220, 86] on textarea "We all make mistakes, it makes us humans. But the important thing about it, is …" at bounding box center [288, 127] width 137 height 150
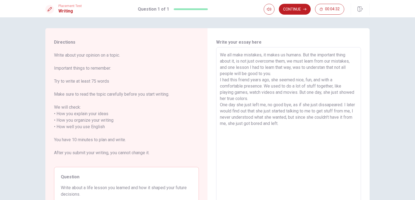
click at [251, 135] on textarea "We all make mistakes, it makes us humans. But the important thing about it, is …" at bounding box center [288, 127] width 137 height 150
click at [273, 74] on textarea "We all make mistakes, it makes us humans. But the important thing about it, is …" at bounding box center [288, 127] width 137 height 150
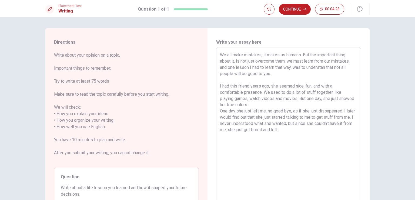
click at [269, 103] on textarea "We all make mistakes, it makes us humans. But the important thing about it, is …" at bounding box center [288, 127] width 137 height 150
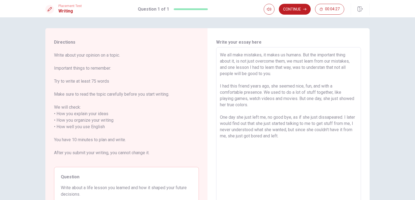
click at [287, 145] on textarea "We all make mistakes, it makes us humans. But the important thing about it, is …" at bounding box center [288, 127] width 137 height 150
click at [272, 160] on textarea "We all make mistakes, it makes us humans. But the important thing about it, is …" at bounding box center [288, 127] width 137 height 150
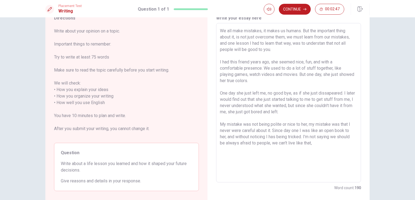
scroll to position [27, 0]
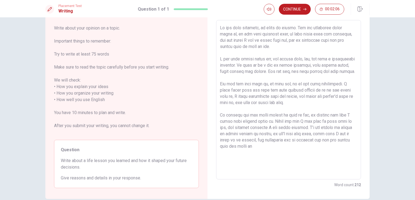
click at [224, 153] on textarea at bounding box center [288, 100] width 137 height 150
click at [242, 153] on textarea at bounding box center [288, 100] width 137 height 150
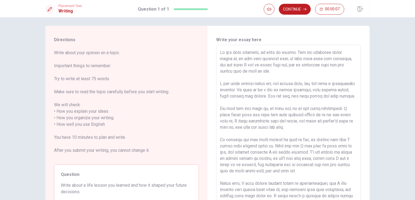
scroll to position [0, 0]
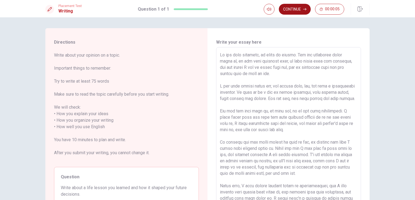
click at [301, 10] on button "Continue" at bounding box center [295, 9] width 32 height 11
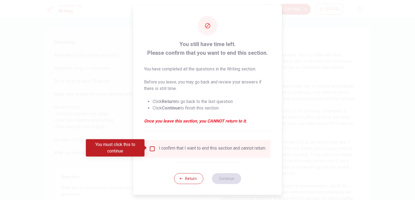
click at [157, 148] on div "I confirm that I want to end this section and cannot return." at bounding box center [207, 148] width 117 height 6
click at [154, 152] on div "I confirm that I want to end this section and cannot return." at bounding box center [207, 148] width 117 height 6
click at [153, 150] on input "You must click this to continue" at bounding box center [152, 148] width 6 height 6
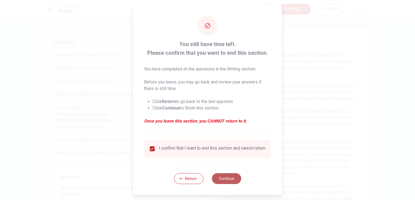
click at [221, 182] on button "Continue" at bounding box center [226, 178] width 29 height 11
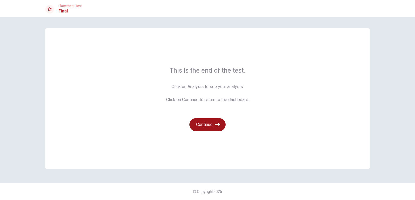
click at [207, 121] on button "Continue" at bounding box center [208, 124] width 36 height 13
